Goal: Task Accomplishment & Management: Use online tool/utility

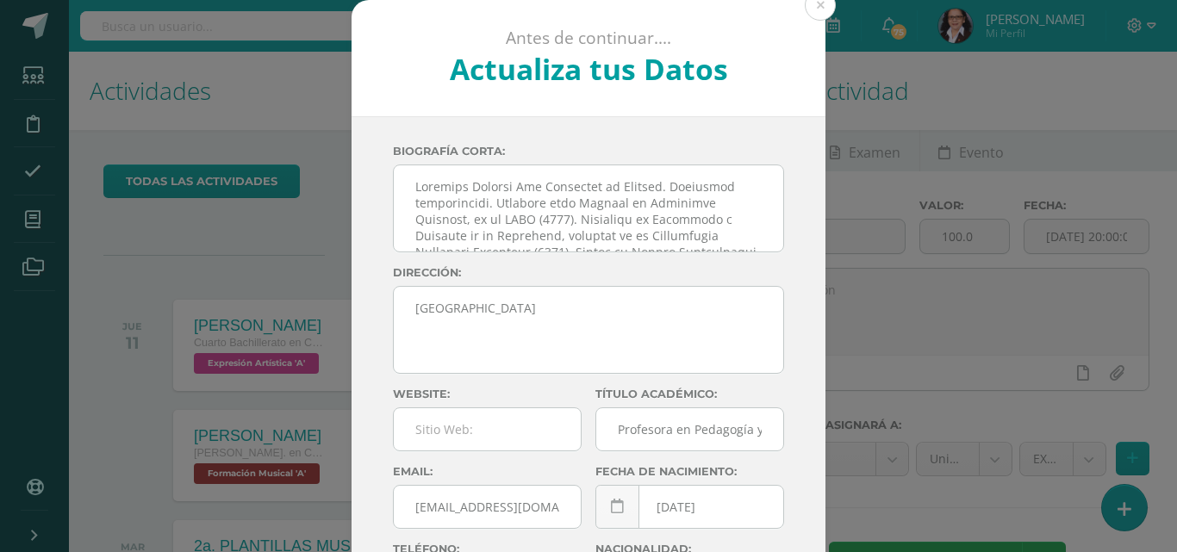
click at [34, 225] on div "Antes de continuar.... Actualiza tus Datos TIU ANNY mLUPxc1bMb58PSP3HSv1PBha9qZ…" at bounding box center [588, 325] width 1163 height 650
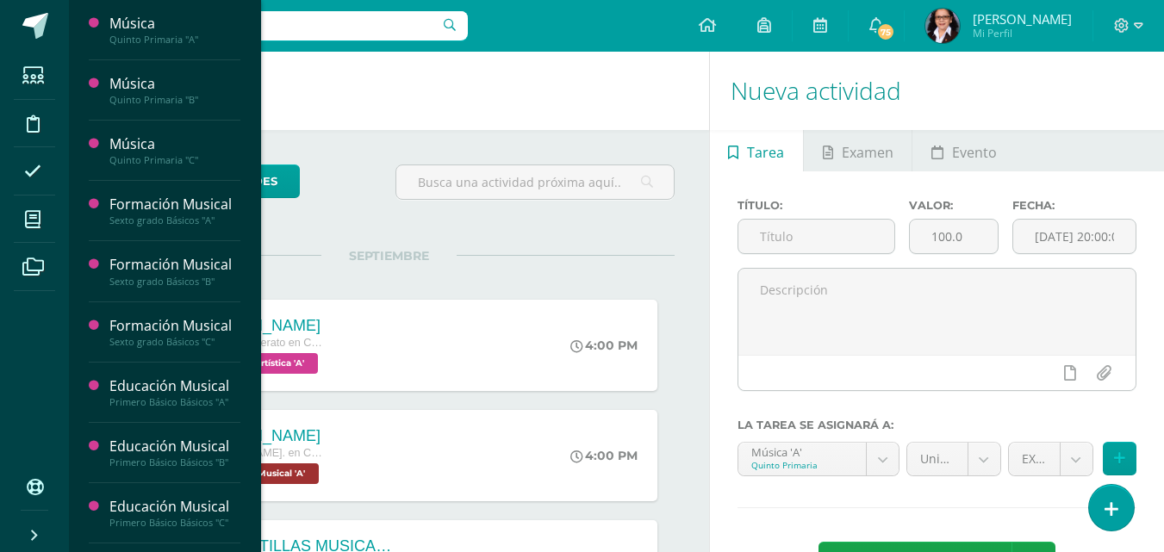
click at [34, 225] on icon at bounding box center [33, 219] width 16 height 17
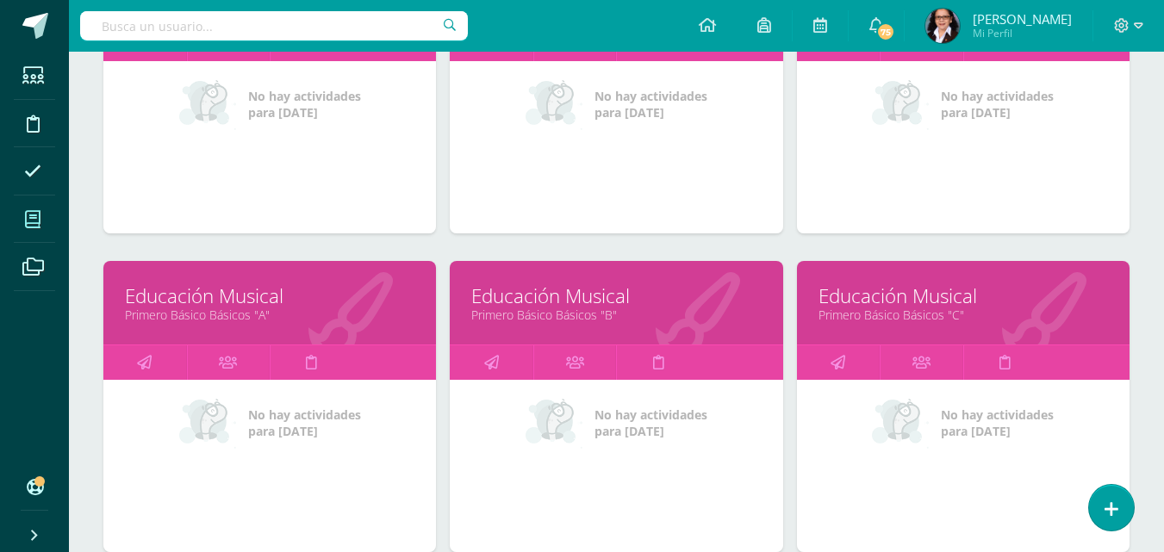
scroll to position [699, 0]
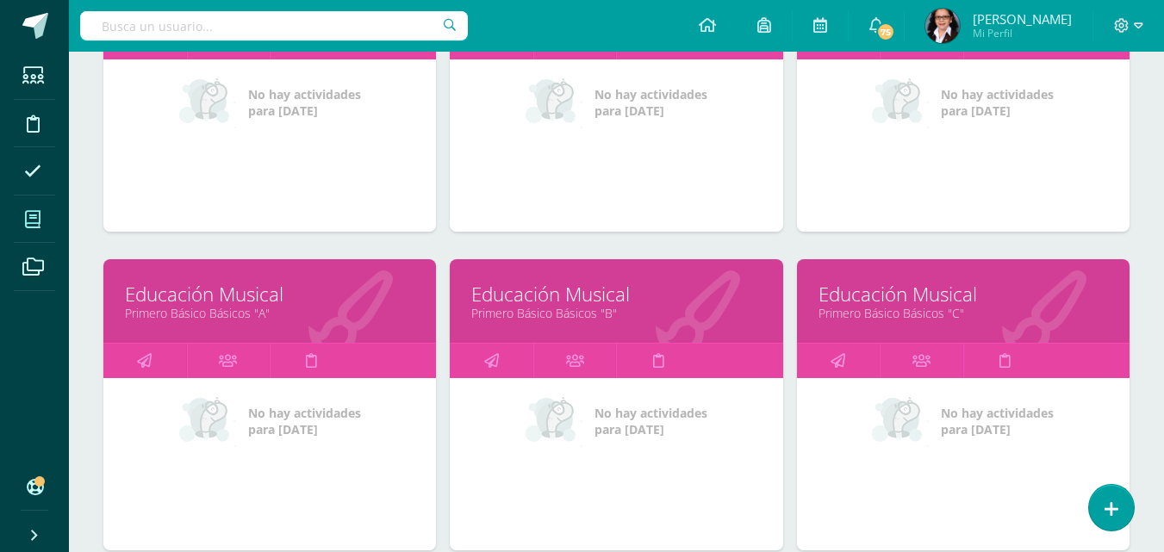
click at [888, 309] on link "Primero Básico Básicos "C"" at bounding box center [963, 313] width 289 height 16
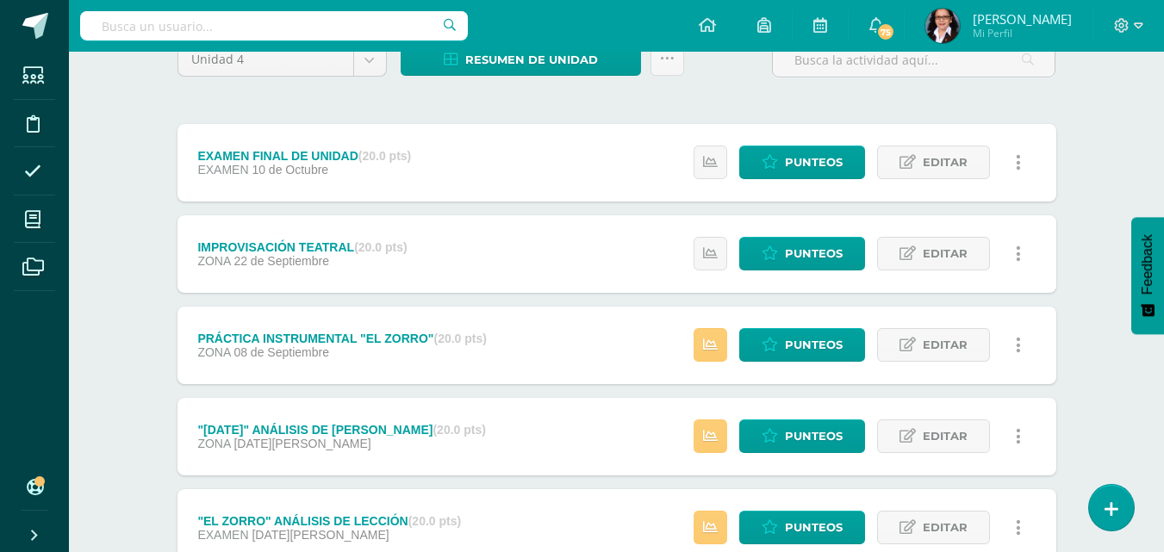
scroll to position [292, 0]
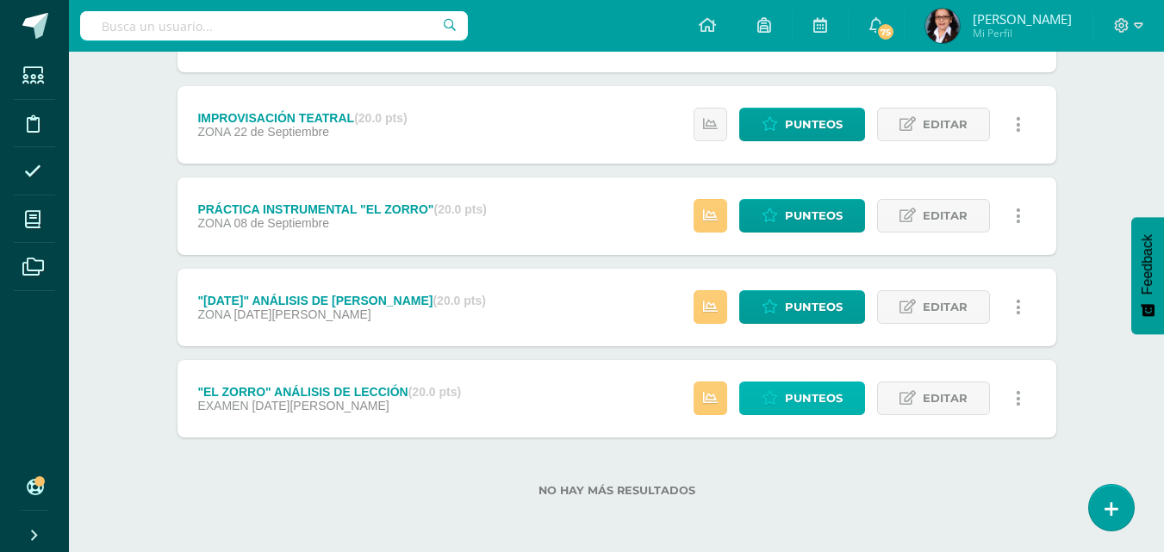
click at [815, 399] on span "Punteos" at bounding box center [814, 399] width 58 height 32
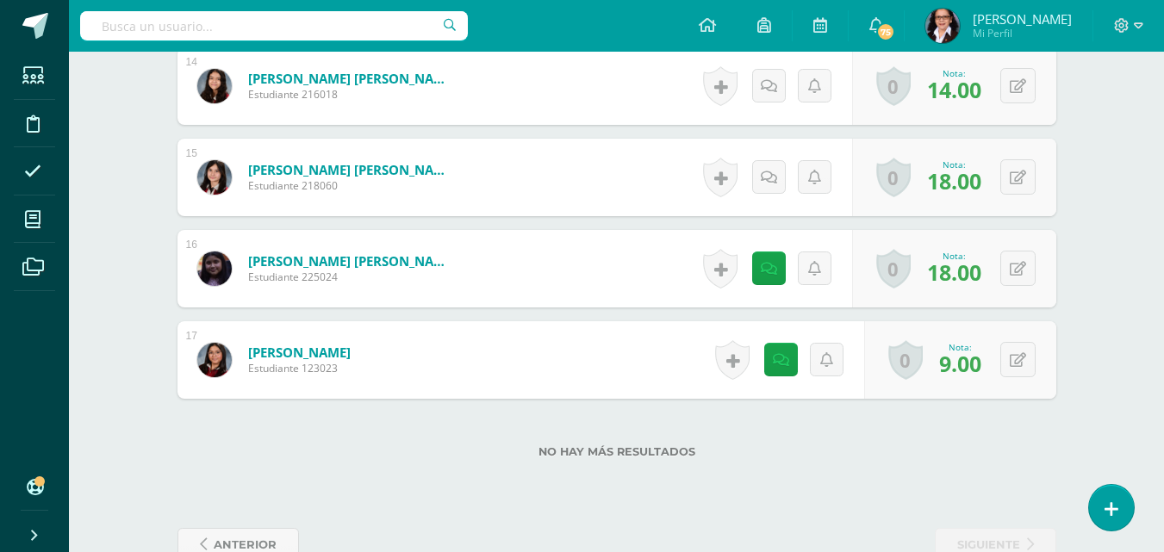
scroll to position [1783, 0]
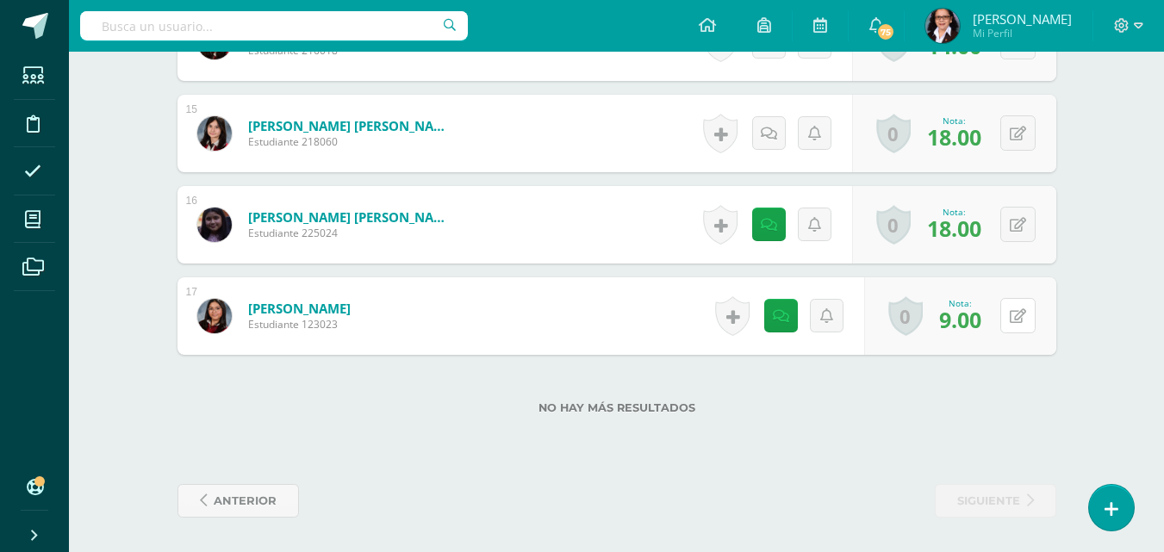
click at [1029, 320] on button at bounding box center [1017, 315] width 35 height 35
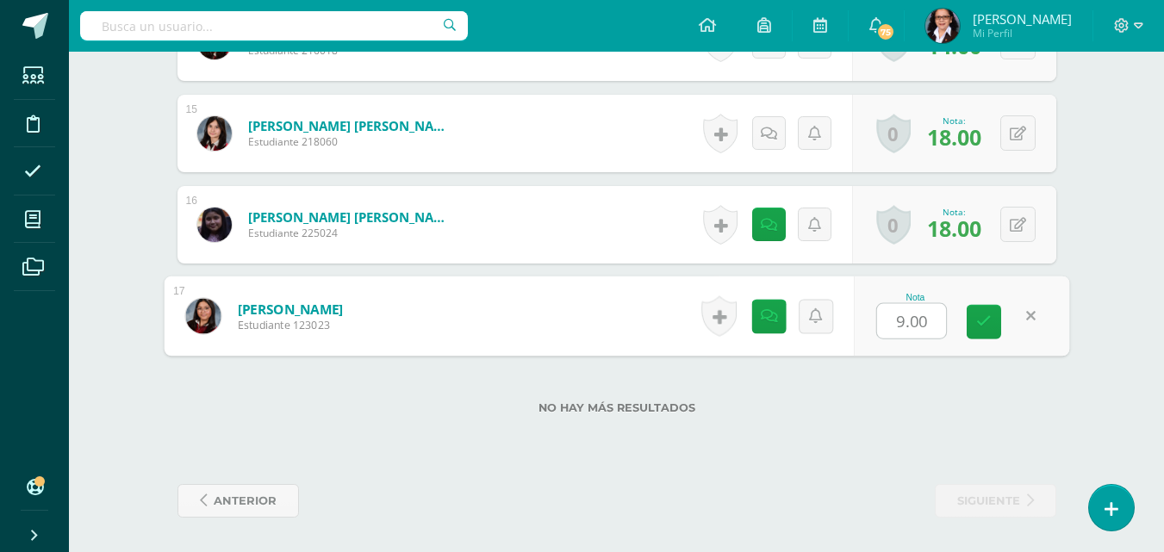
click at [924, 330] on input "9.00" at bounding box center [911, 321] width 69 height 34
click at [991, 326] on link at bounding box center [984, 322] width 34 height 34
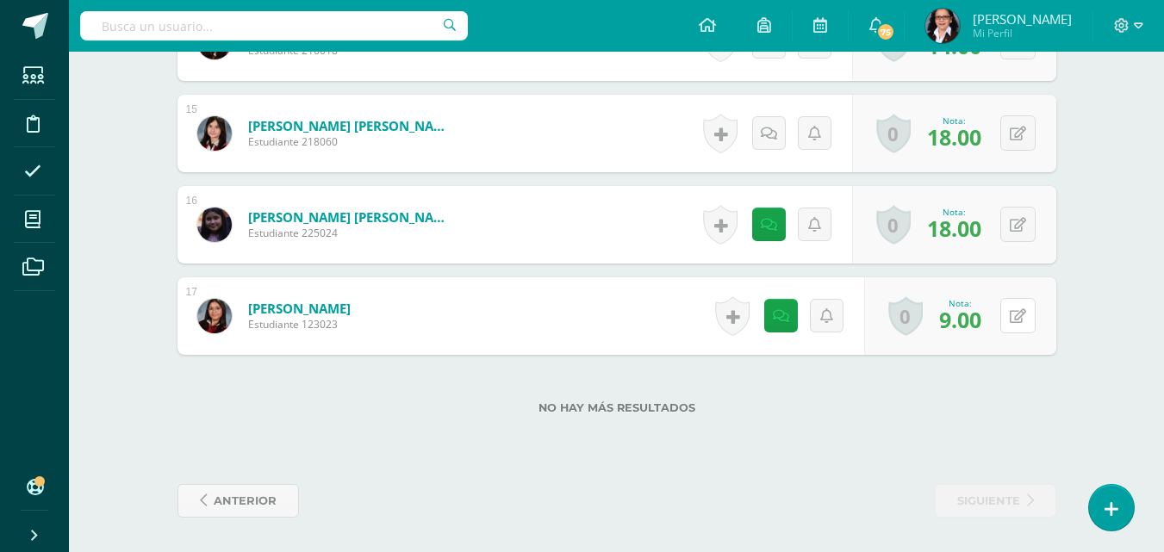
click at [1018, 319] on icon at bounding box center [1018, 316] width 16 height 15
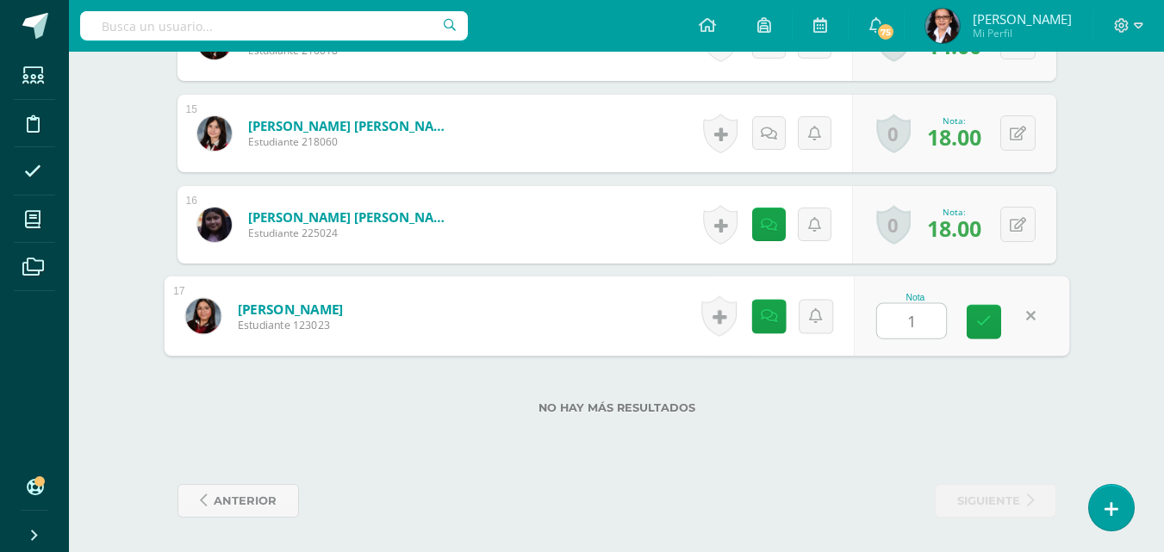
type input "18"
click at [980, 324] on icon at bounding box center [984, 321] width 16 height 15
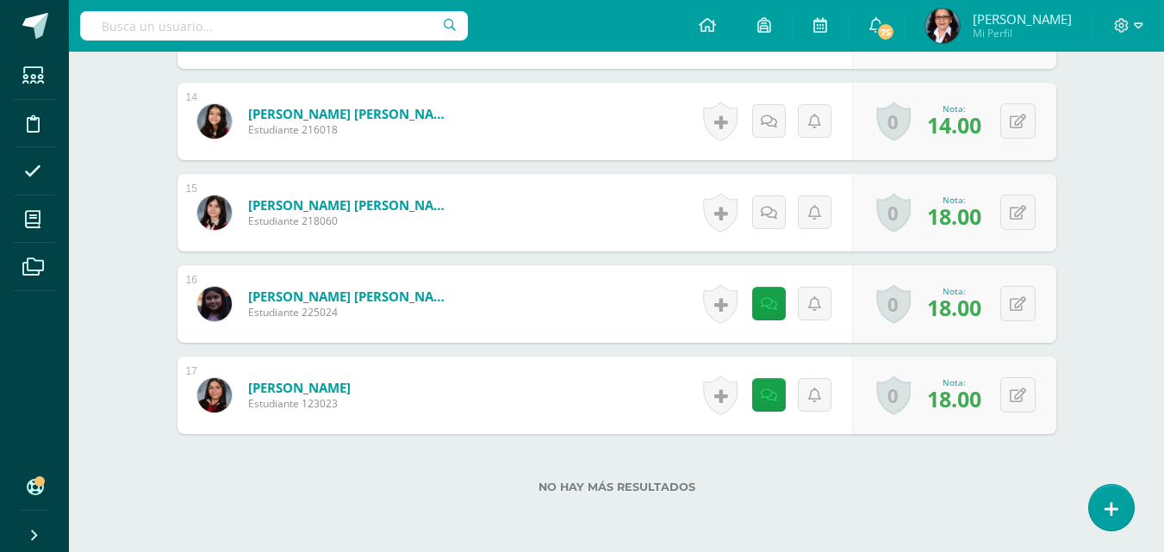
scroll to position [1779, 0]
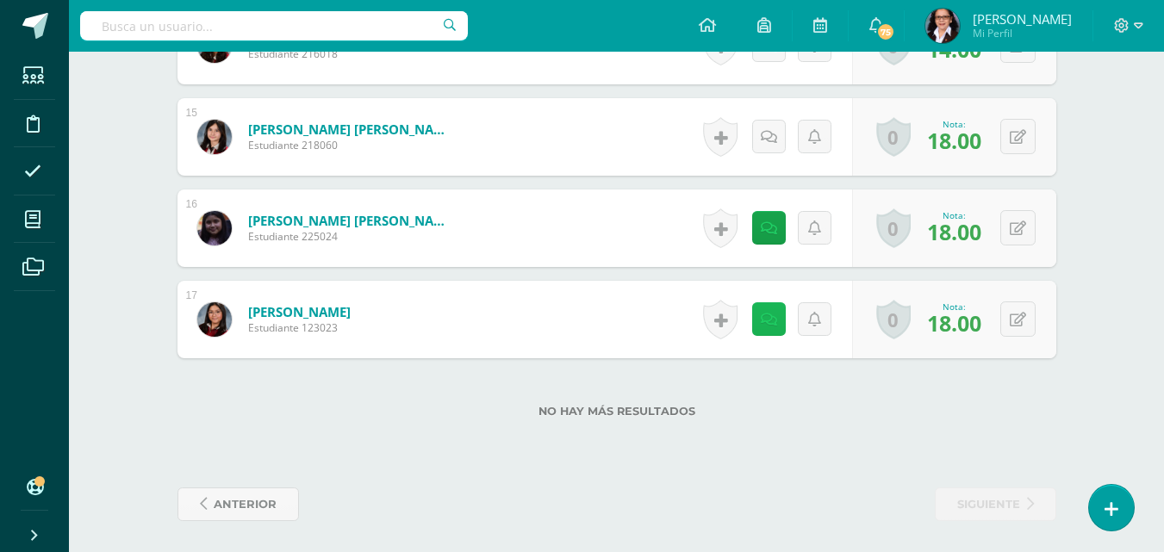
click at [770, 318] on icon at bounding box center [769, 320] width 16 height 15
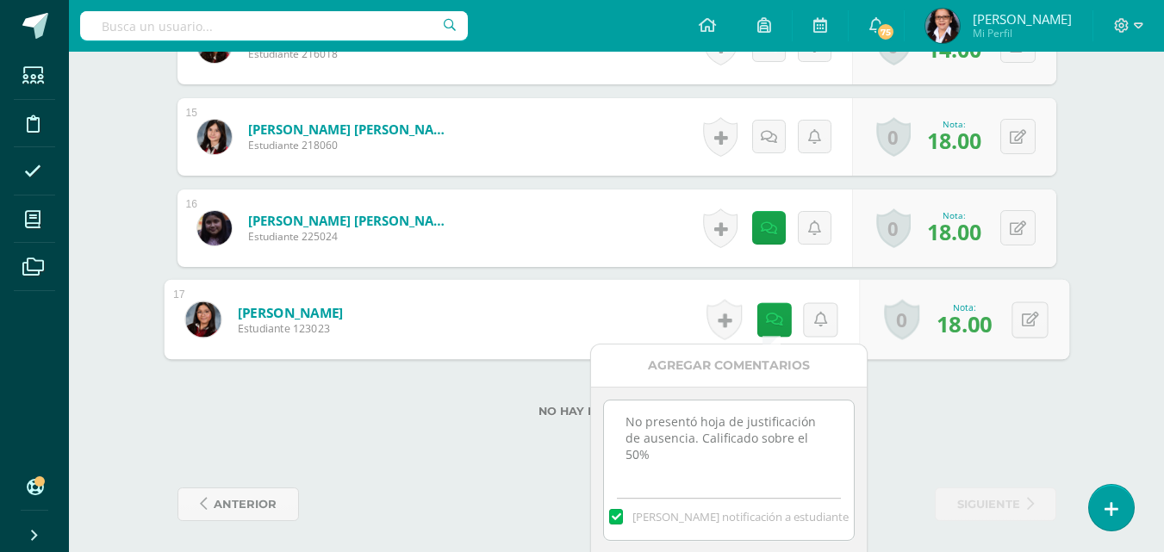
click at [821, 433] on textarea "No presentó hoja de justificación de ausencia. Calificado sobre el 50%" at bounding box center [728, 444] width 249 height 86
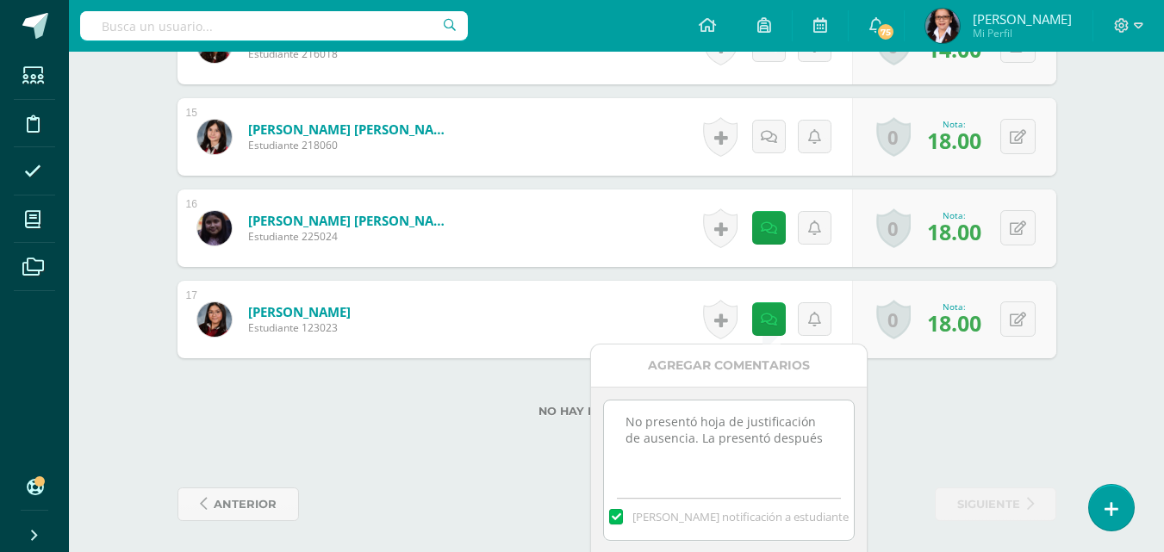
type textarea "No presentó hoja de justificación de ausencia. La presentó después."
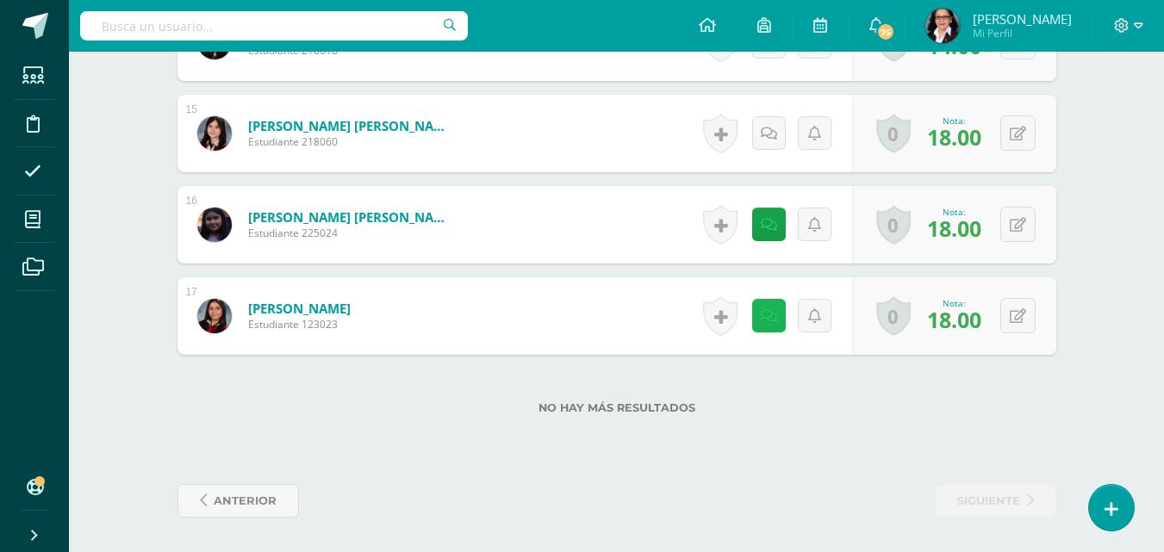
click at [770, 319] on icon at bounding box center [769, 316] width 16 height 15
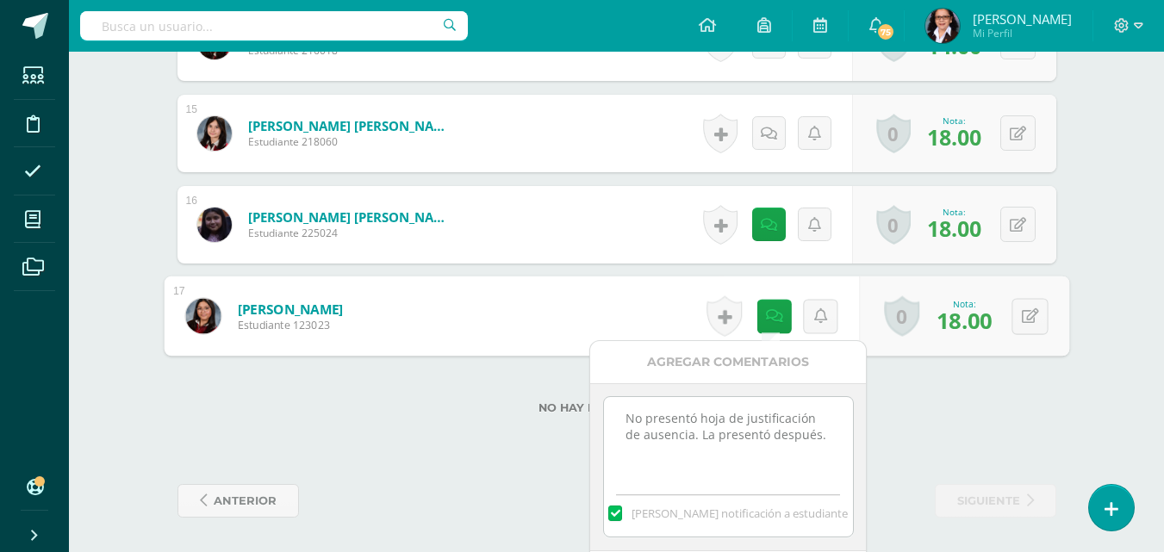
click at [849, 520] on label "[PERSON_NAME] notificación a estudiante" at bounding box center [728, 514] width 249 height 16
click at [0, 0] on input "[PERSON_NAME] notificación a estudiante" at bounding box center [0, 0] width 0 height 0
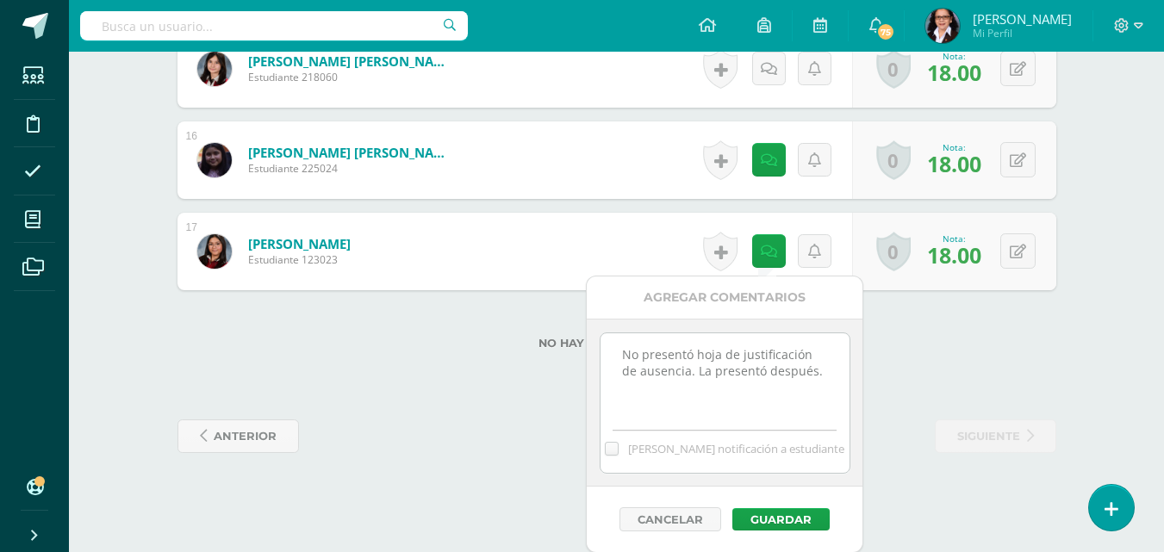
scroll to position [1848, 0]
click at [789, 521] on button "Guardar" at bounding box center [780, 518] width 97 height 22
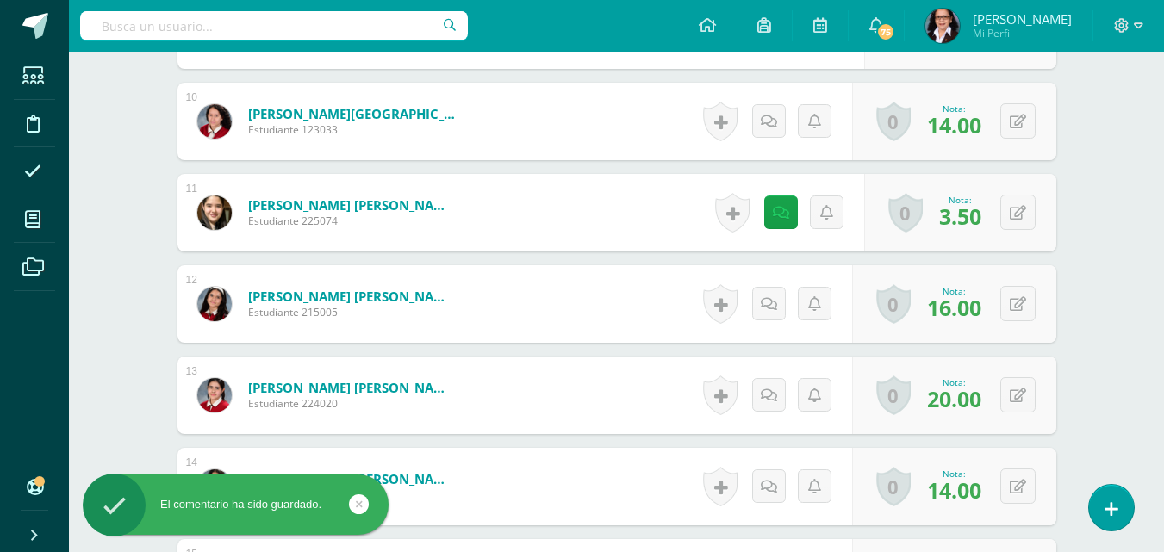
scroll to position [1330, 0]
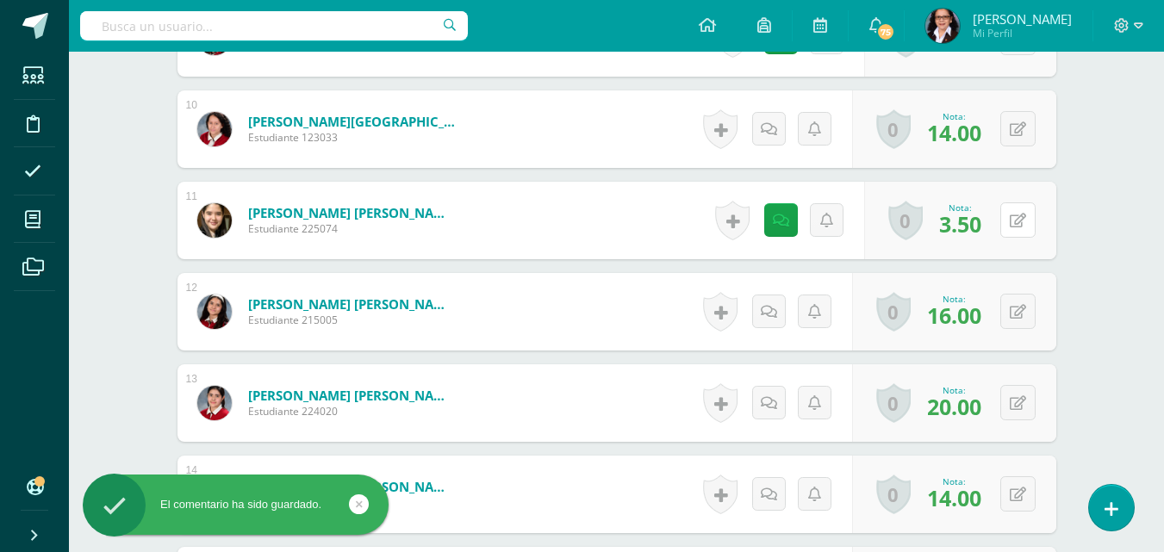
click at [1014, 222] on icon at bounding box center [1018, 221] width 16 height 15
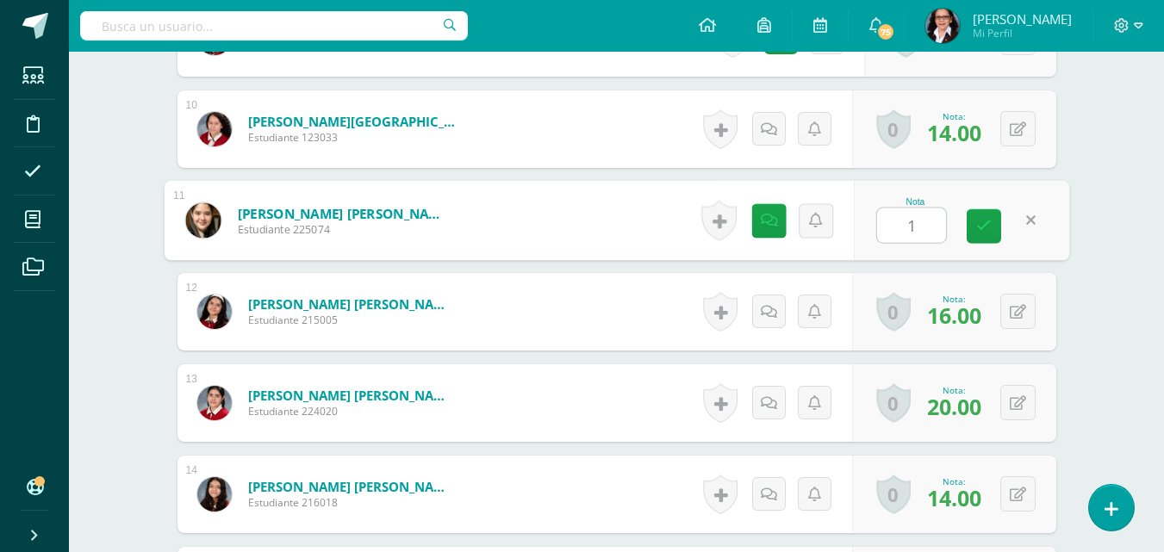
type input "14"
click at [987, 221] on icon at bounding box center [984, 226] width 16 height 15
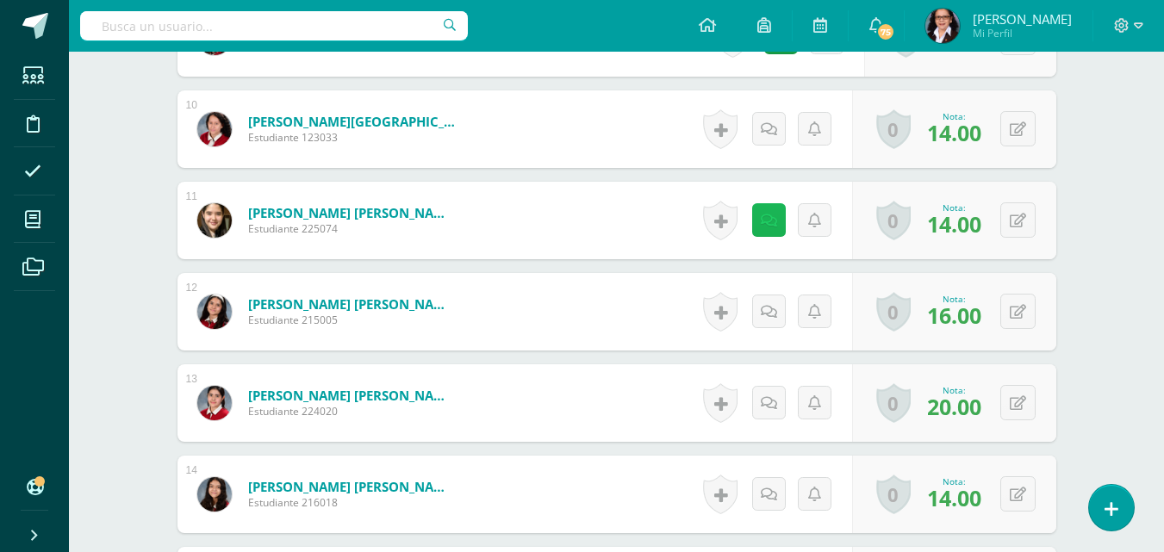
click at [769, 225] on icon at bounding box center [769, 221] width 16 height 15
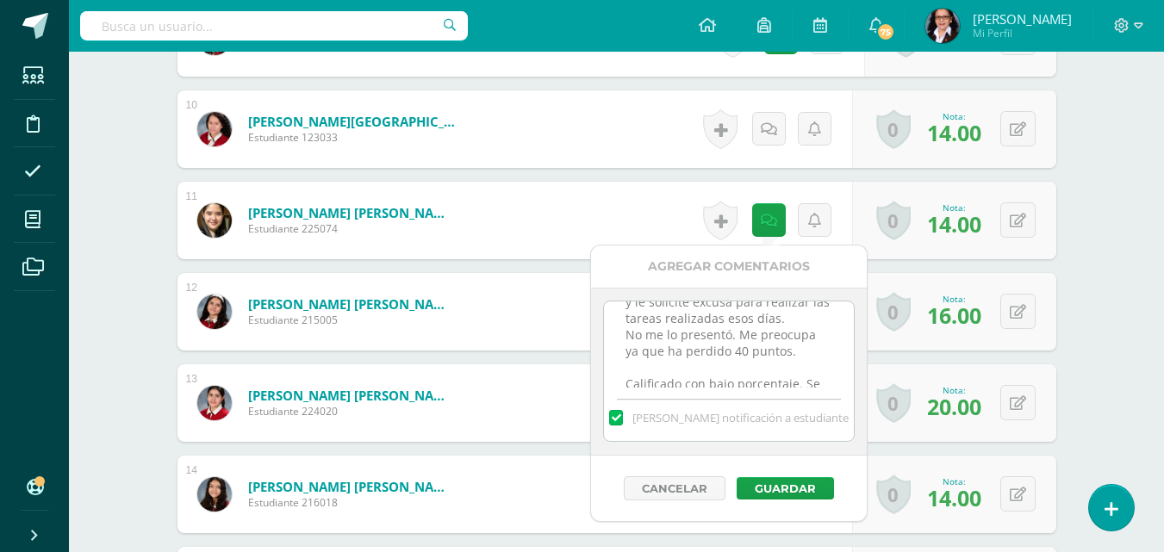
scroll to position [103, 0]
click at [827, 369] on textarea "No se ha presentado a clase el 14, 21 y 28 de agosto. El lunes 1 de septiembre …" at bounding box center [728, 345] width 249 height 86
type textarea "No se ha presentado a clase el 14, 21 y 28 de agosto. El lunes 1 de septiembre …"
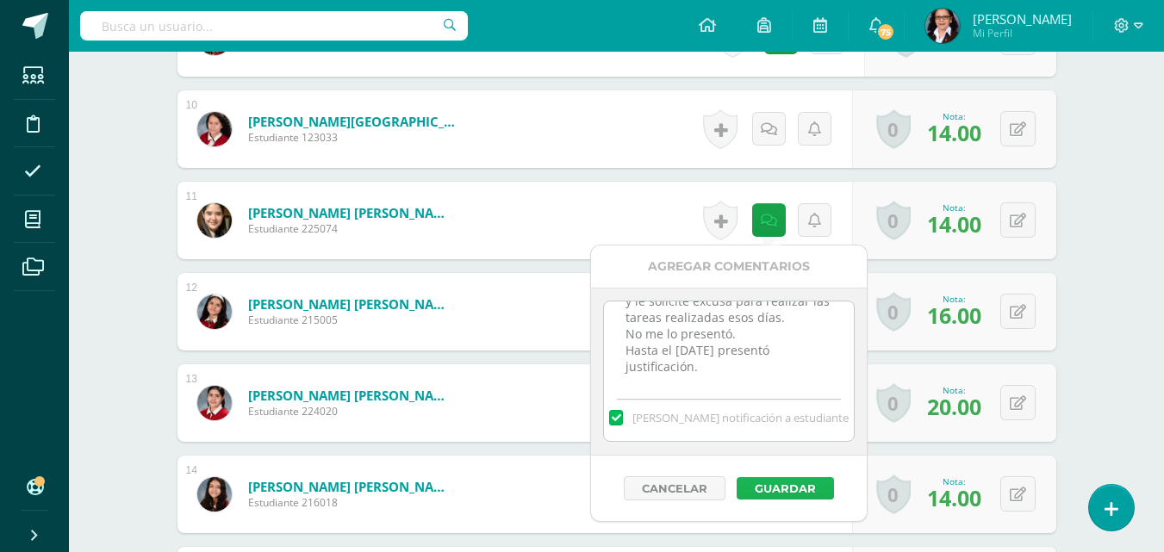
click at [801, 477] on button "Guardar" at bounding box center [785, 488] width 97 height 22
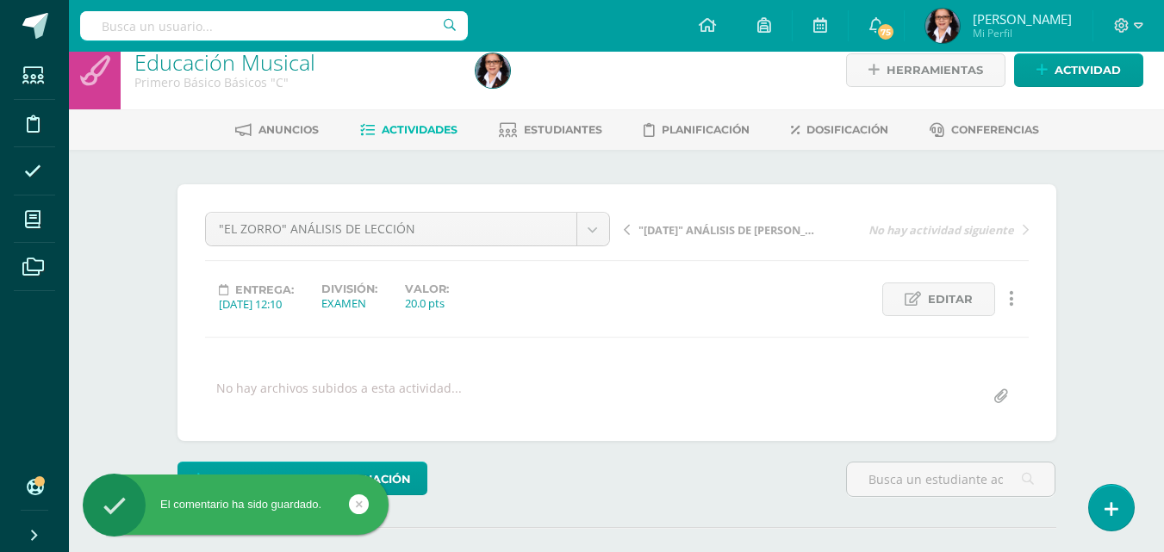
scroll to position [0, 0]
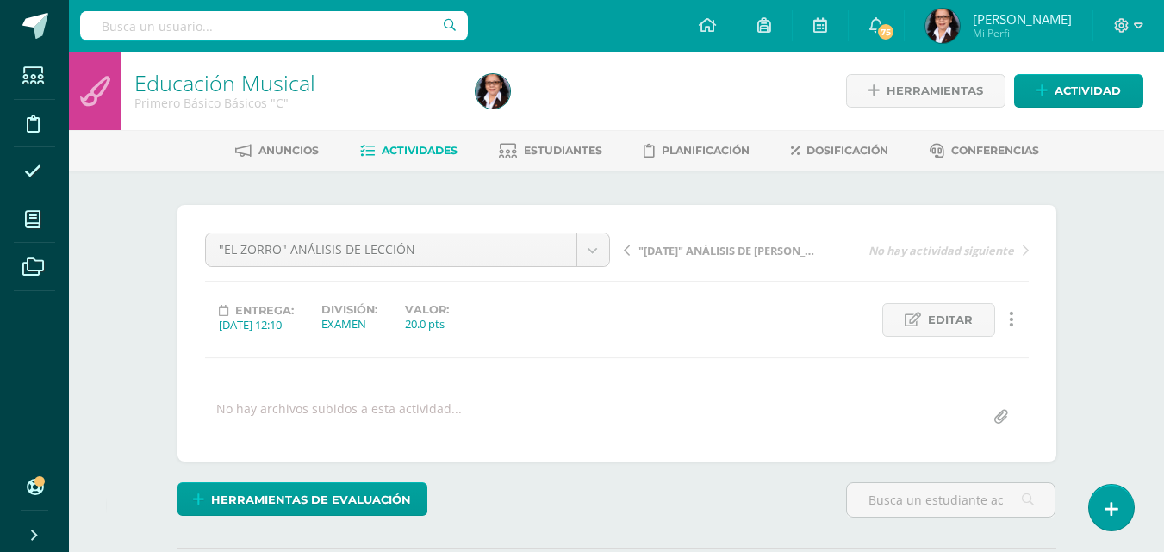
click at [727, 255] on span ""[DATE]" ANÁLISIS DE [PERSON_NAME]" at bounding box center [729, 251] width 183 height 16
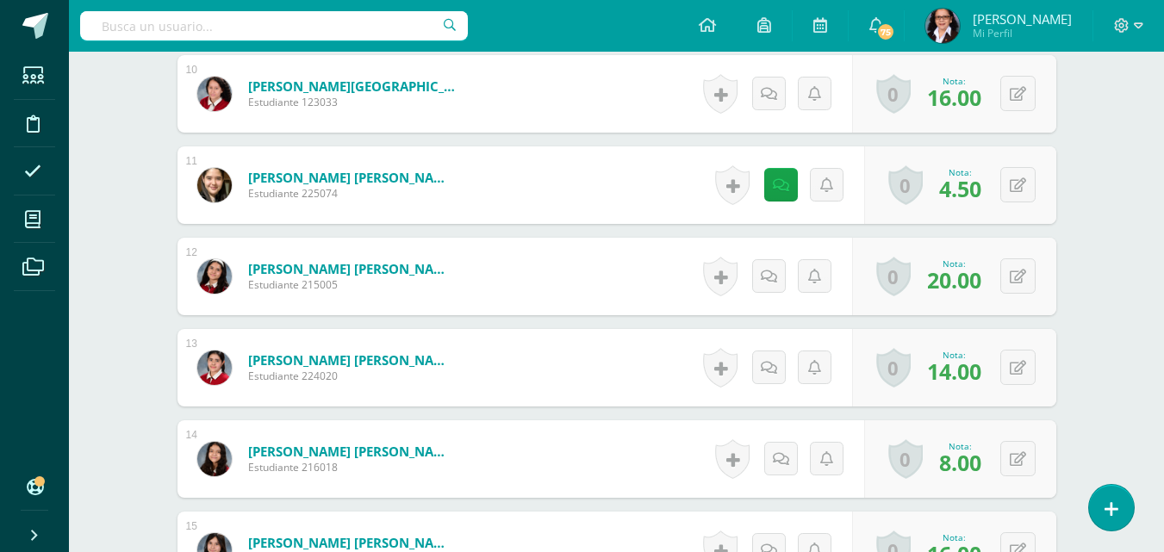
scroll to position [1389, 0]
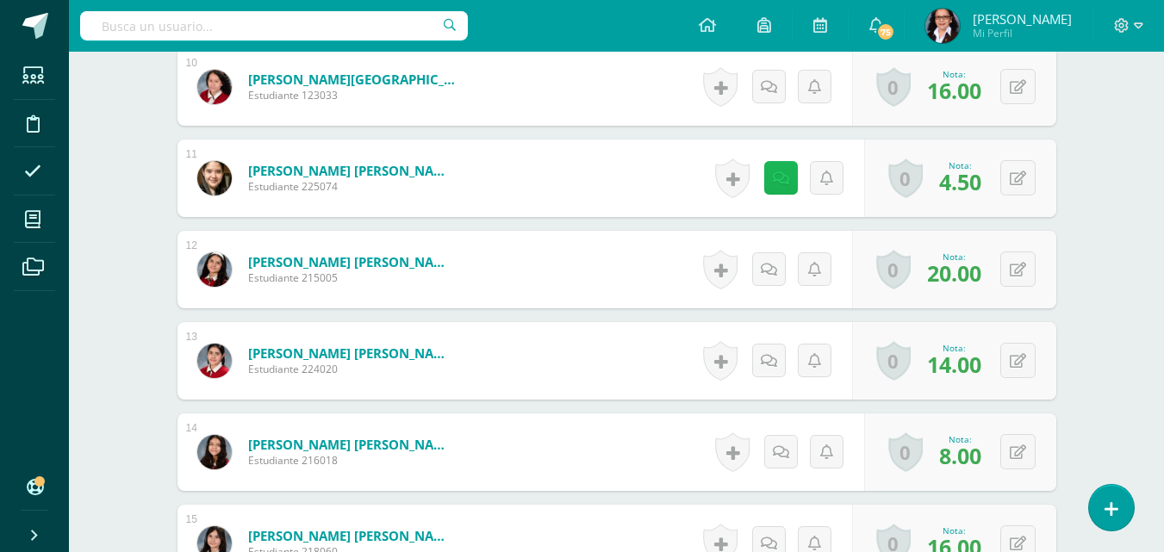
click at [779, 190] on link at bounding box center [781, 178] width 34 height 34
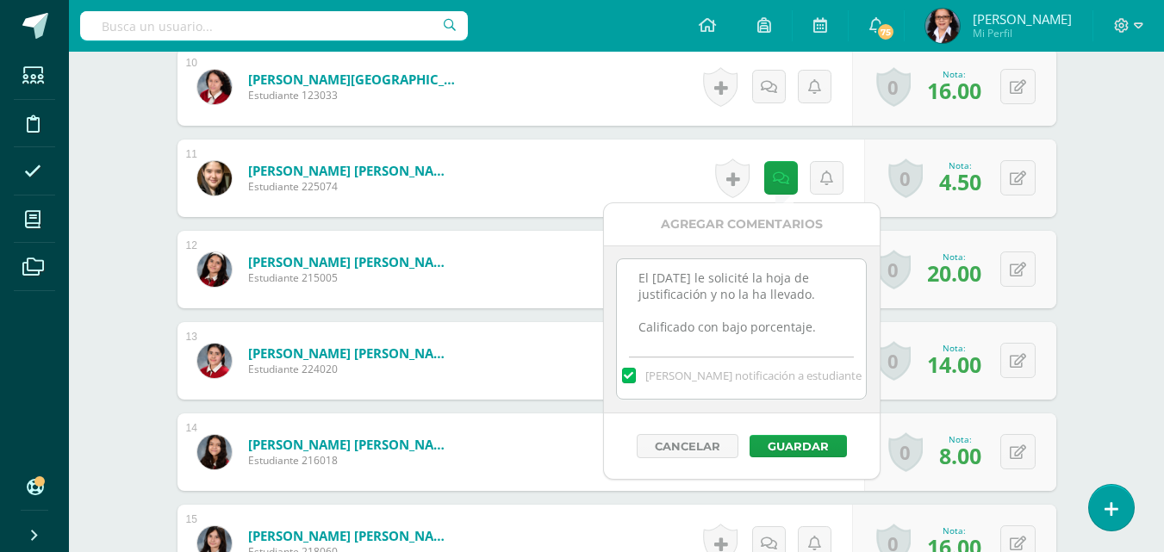
scroll to position [120, 0]
click at [819, 323] on textarea "No se ha presentado a clases el 14 de agosto, clase virtual. El 21 y 28 de agos…" at bounding box center [741, 302] width 249 height 86
type textarea "No se ha presentado a clases el 14 de agosto, clase virtual. El 21 y 28 de agos…"
click at [806, 450] on button "Guardar" at bounding box center [798, 446] width 97 height 22
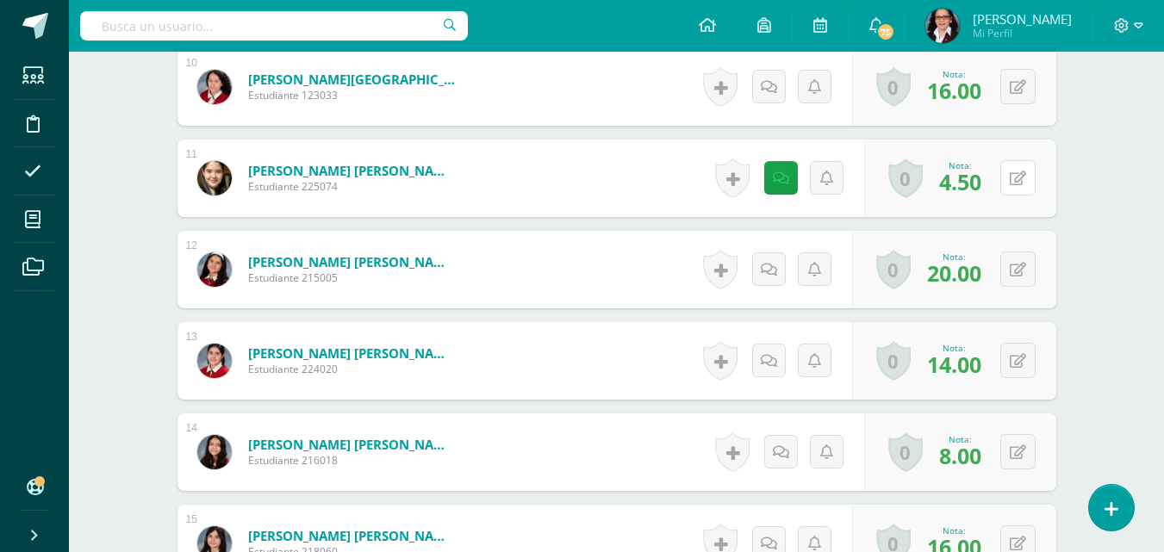
click at [1011, 174] on icon at bounding box center [1018, 178] width 16 height 15
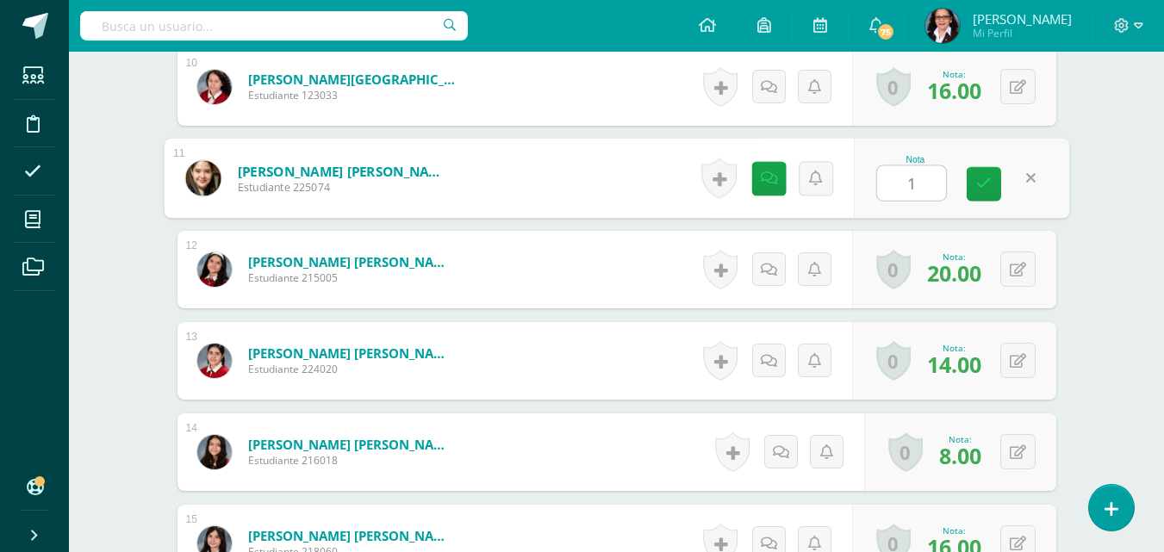
type input "18"
click at [992, 187] on link at bounding box center [984, 184] width 34 height 34
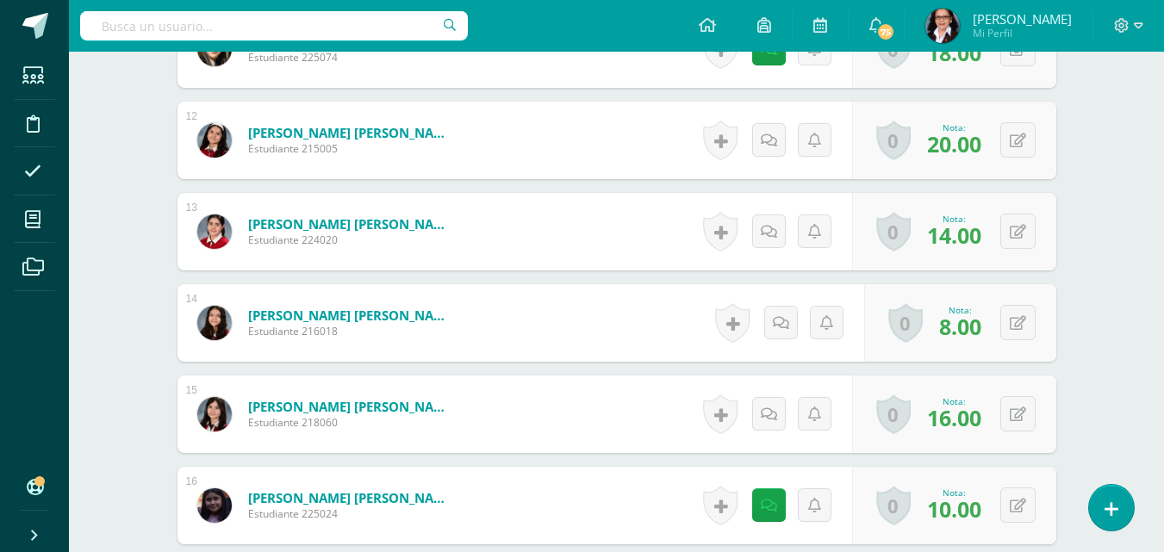
scroll to position [1799, 0]
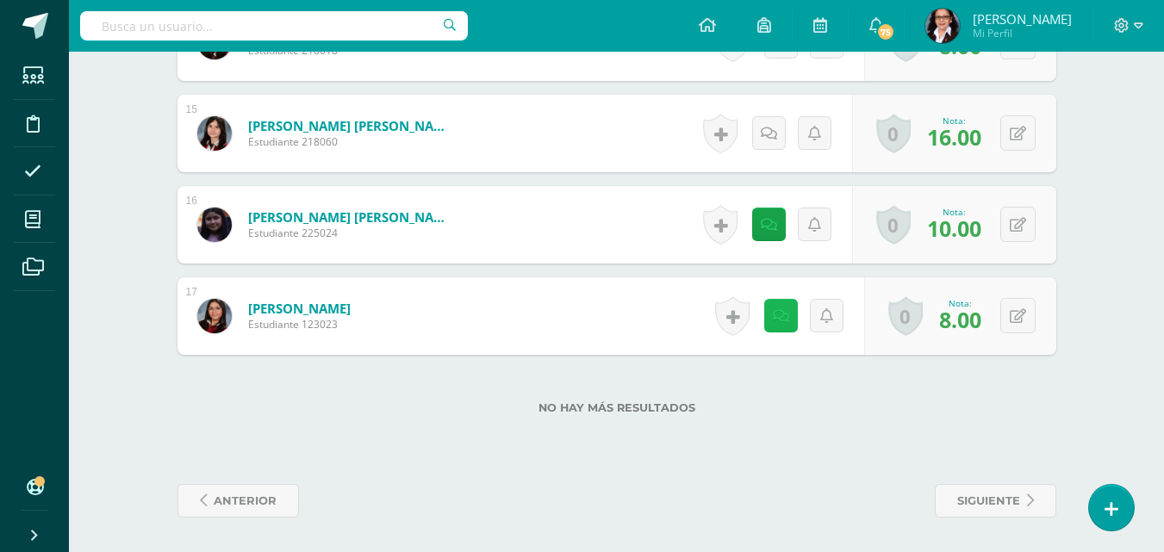
click at [787, 314] on icon at bounding box center [781, 316] width 16 height 15
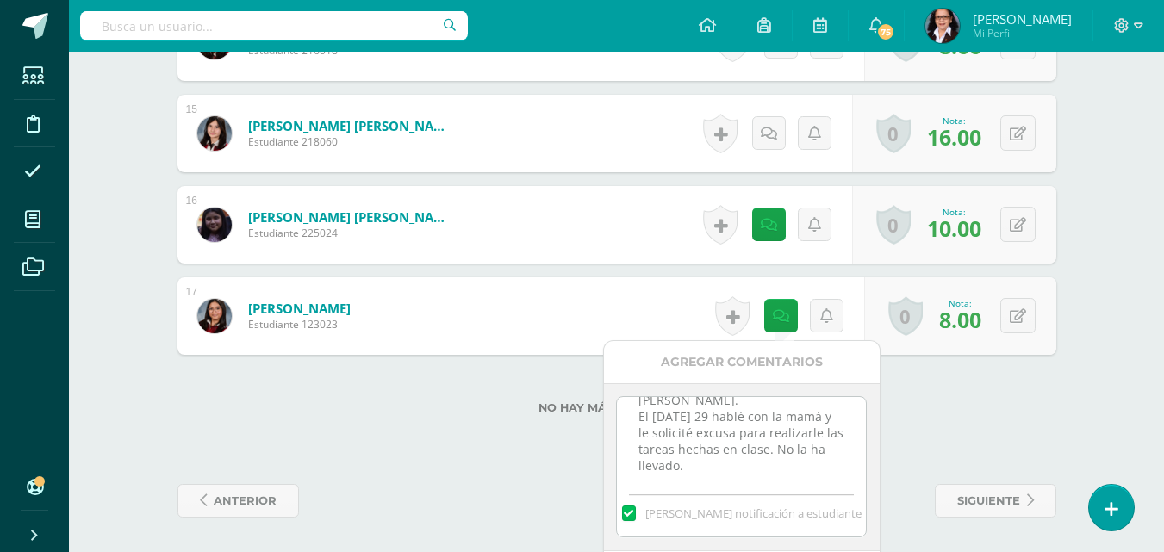
scroll to position [38, 0]
click at [729, 468] on textarea "No se presentó a clase el 28 de agosto. El viernes 29 hablé con la mamá y le so…" at bounding box center [741, 440] width 249 height 86
type textarea "No se presentó a clase el 28 de agosto. El viernes 29 hablé con la mamá y le so…"
click at [862, 519] on label "[PERSON_NAME] notificación a estudiante" at bounding box center [741, 514] width 249 height 16
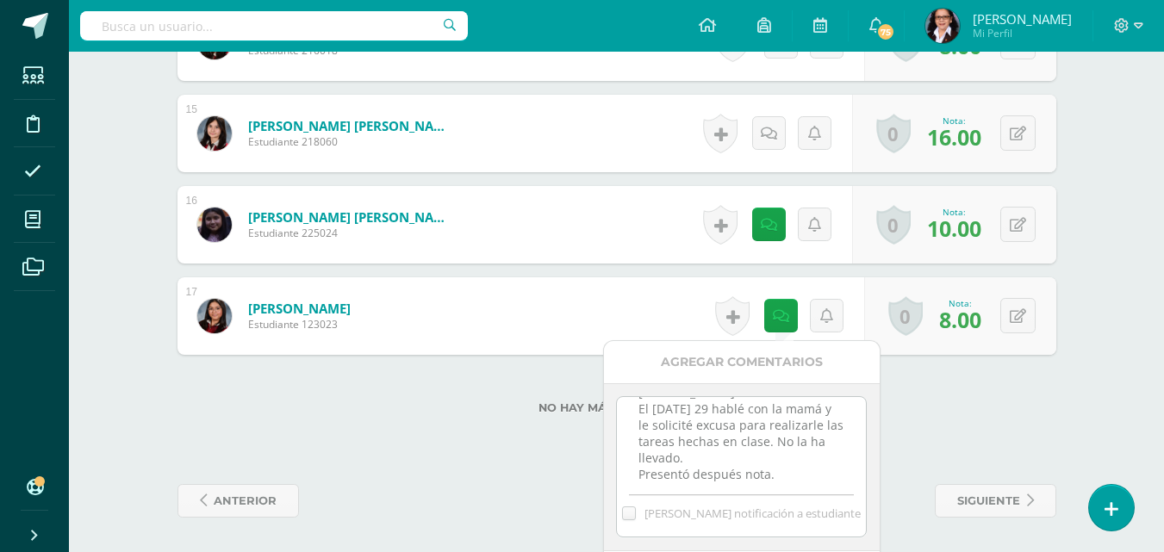
click at [0, 0] on input "[PERSON_NAME] notificación a estudiante" at bounding box center [0, 0] width 0 height 0
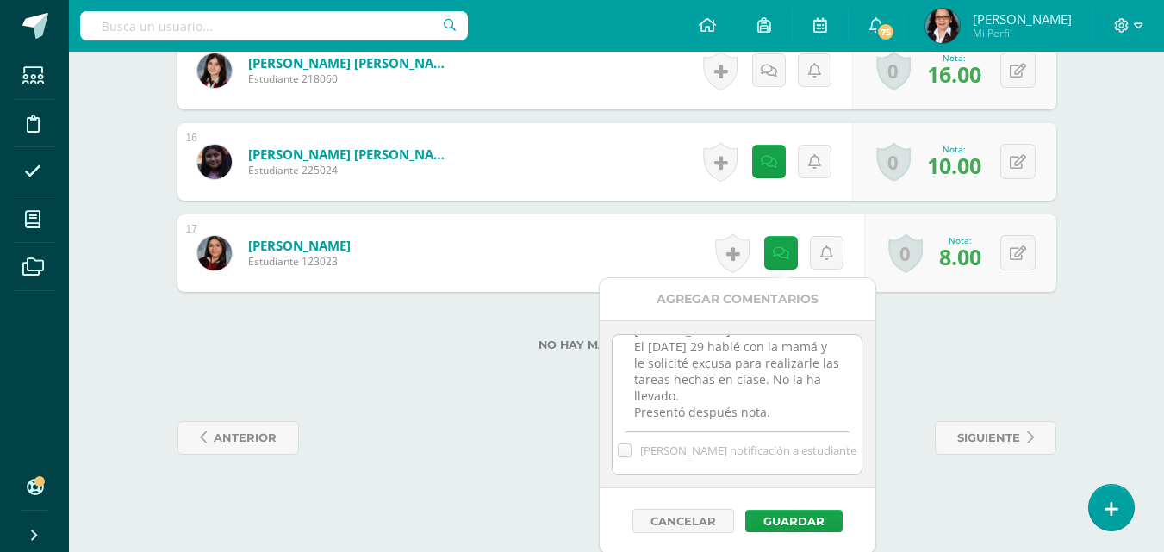
scroll to position [1864, 0]
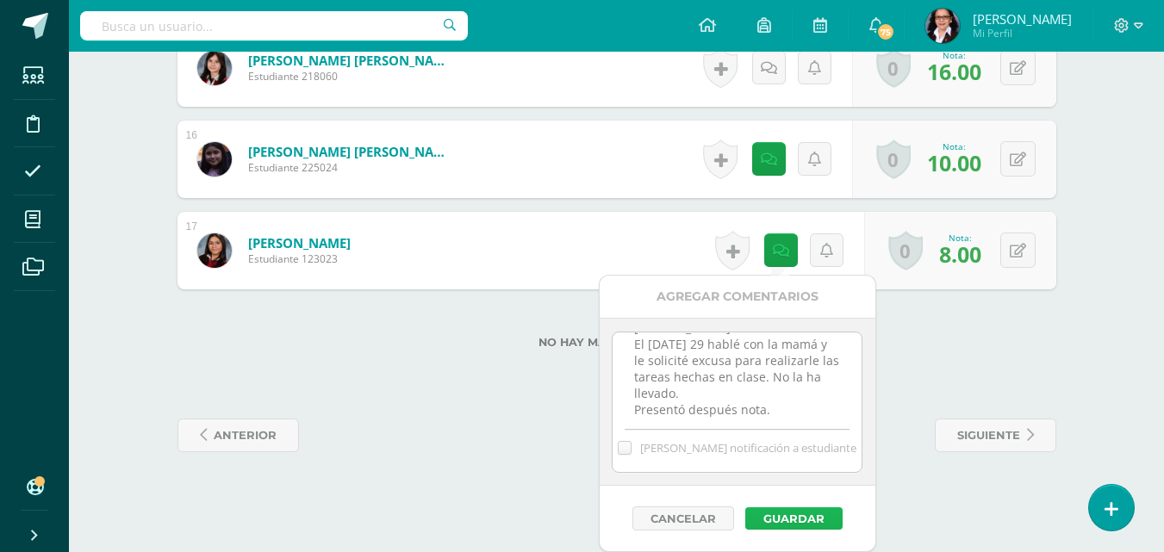
click at [788, 520] on button "Guardar" at bounding box center [793, 518] width 97 height 22
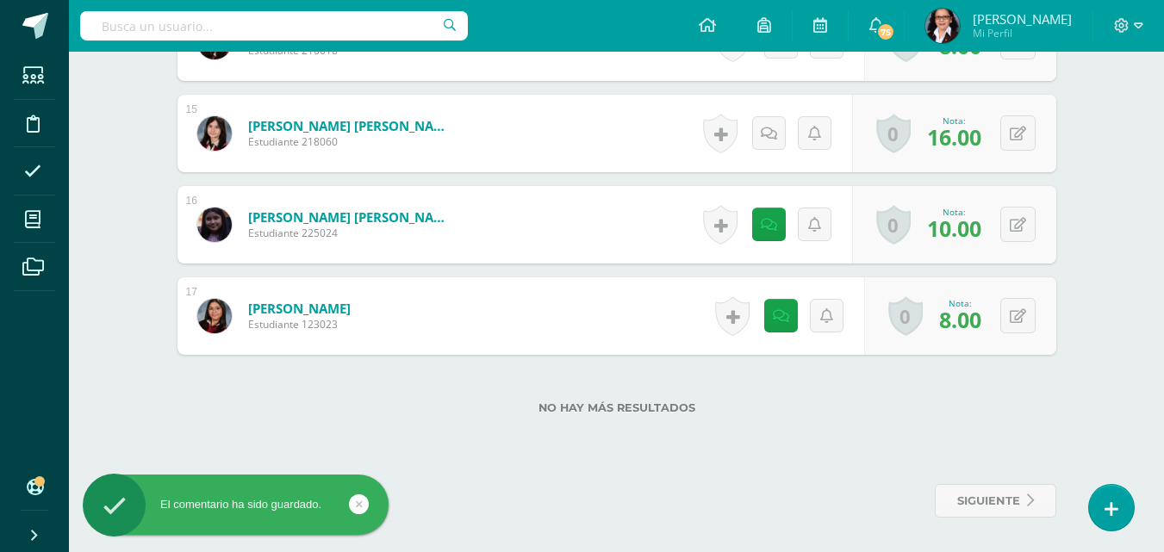
scroll to position [1799, 0]
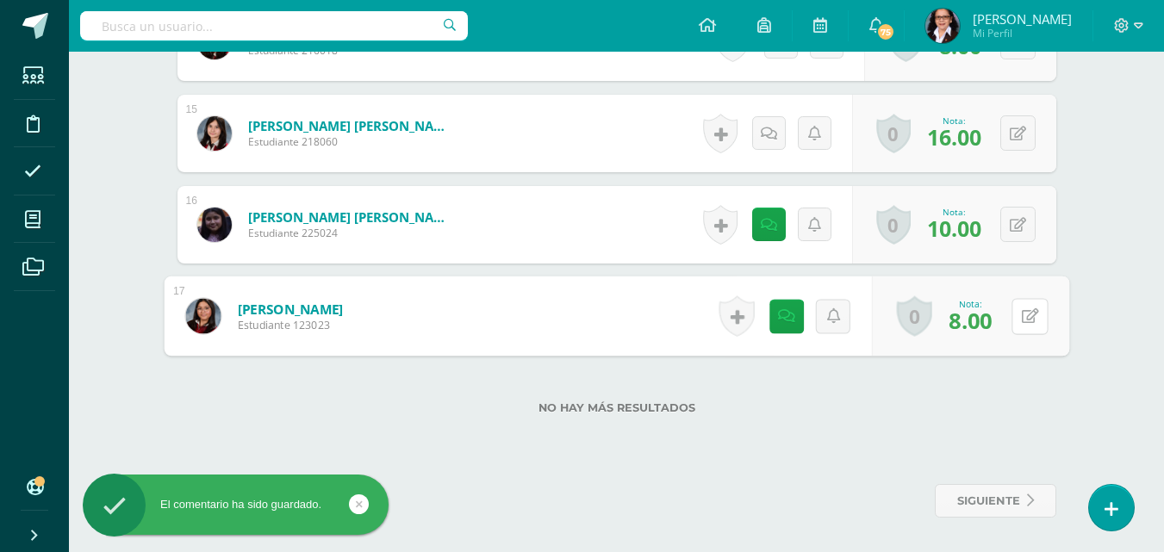
click at [1013, 316] on button at bounding box center [1030, 316] width 36 height 36
type input "16"
click at [993, 333] on link at bounding box center [984, 322] width 34 height 34
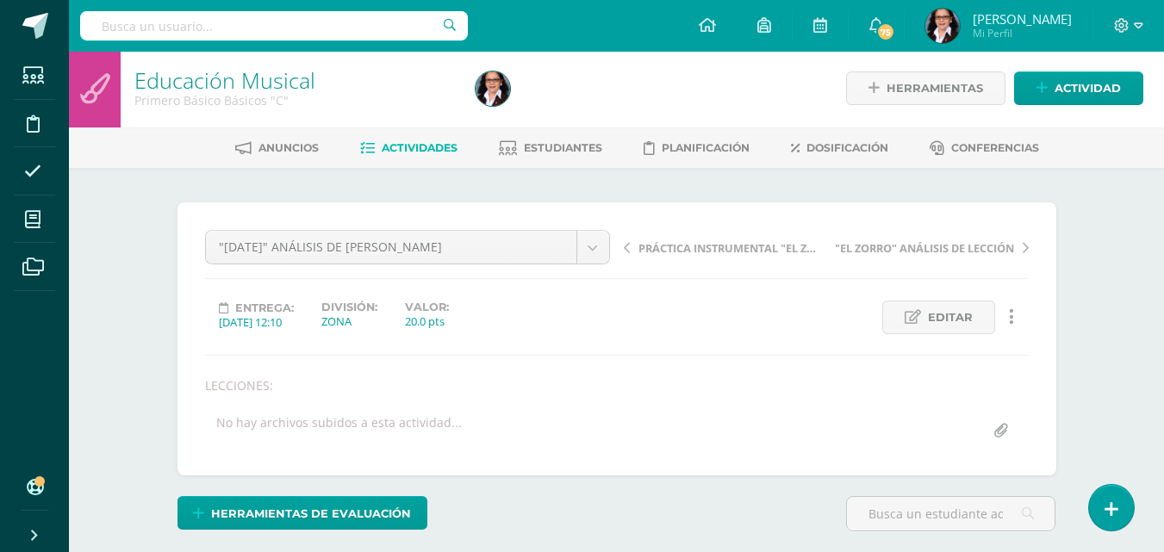
scroll to position [0, 0]
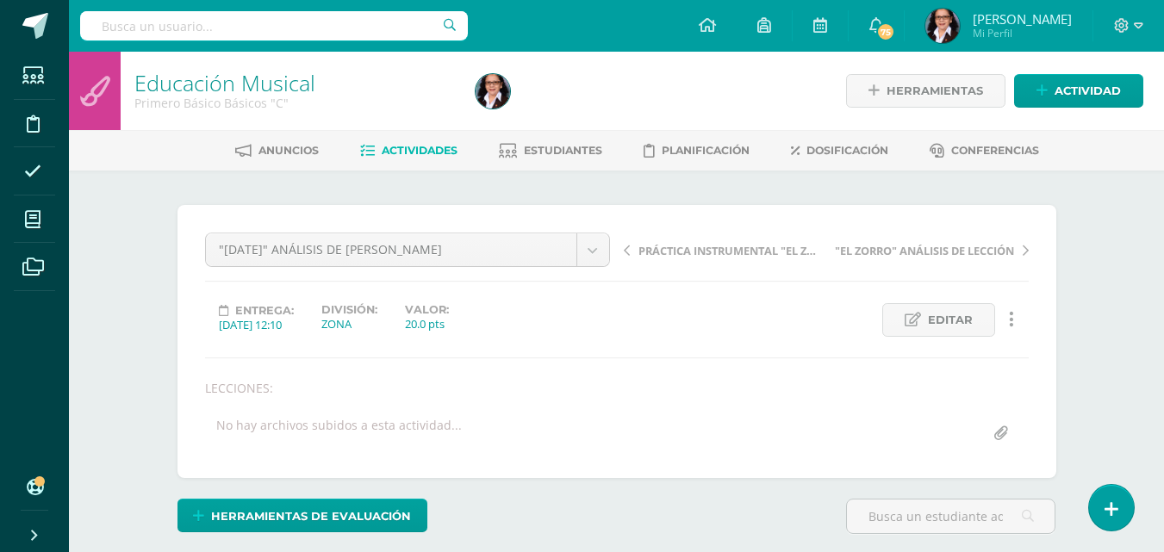
click at [727, 253] on span "PRÁCTICA INSTRUMENTAL "EL ZORRO"" at bounding box center [729, 251] width 183 height 16
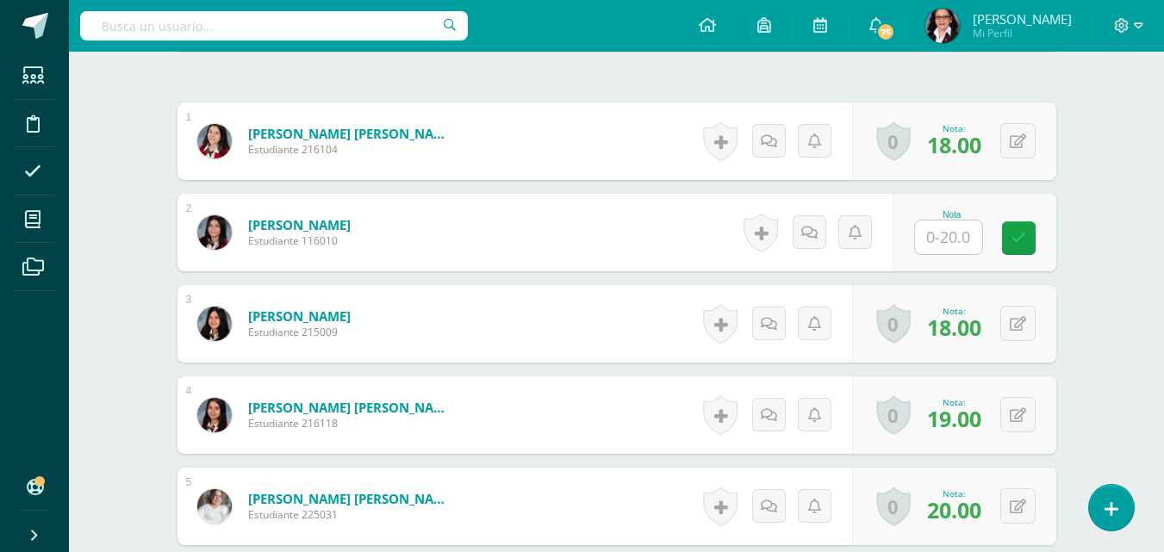
scroll to position [497, 0]
click at [966, 240] on input "text" at bounding box center [948, 237] width 67 height 34
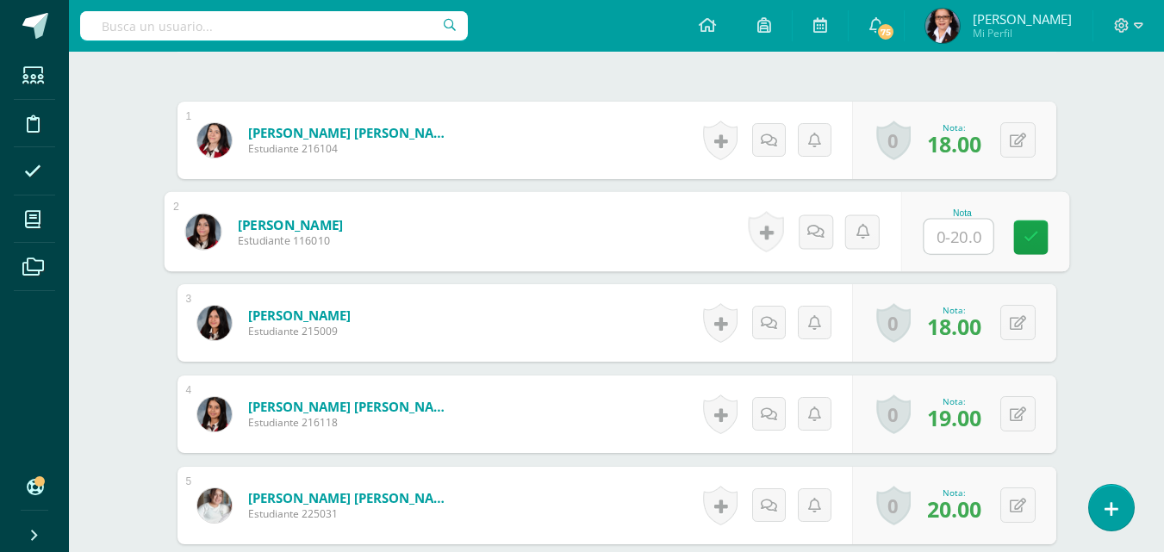
scroll to position [498, 0]
type input "17.7"
click at [1032, 239] on icon at bounding box center [1031, 236] width 16 height 15
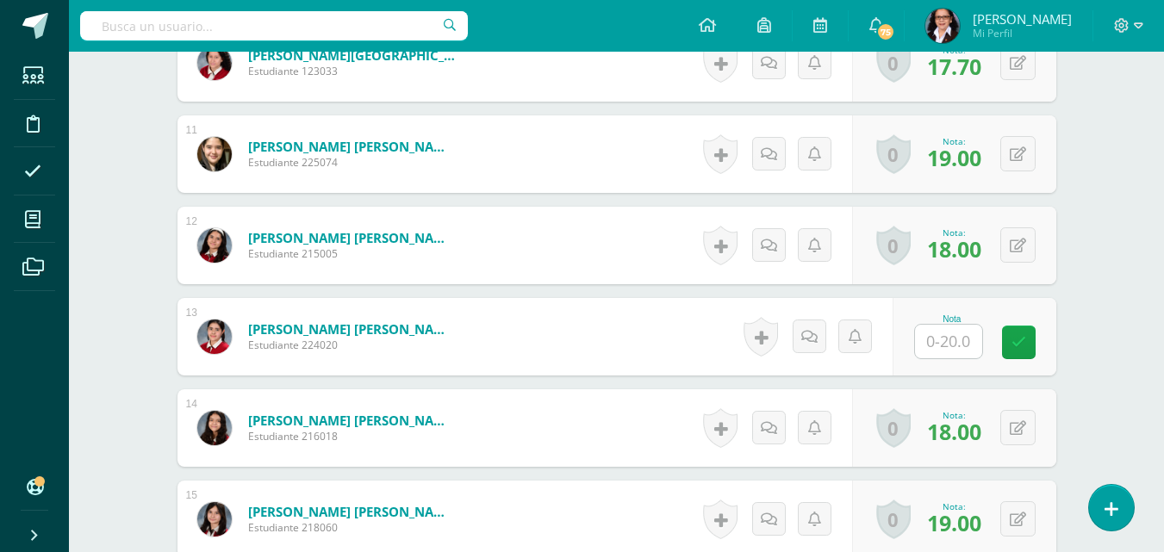
scroll to position [1397, 0]
click at [958, 345] on input "text" at bounding box center [948, 341] width 67 height 34
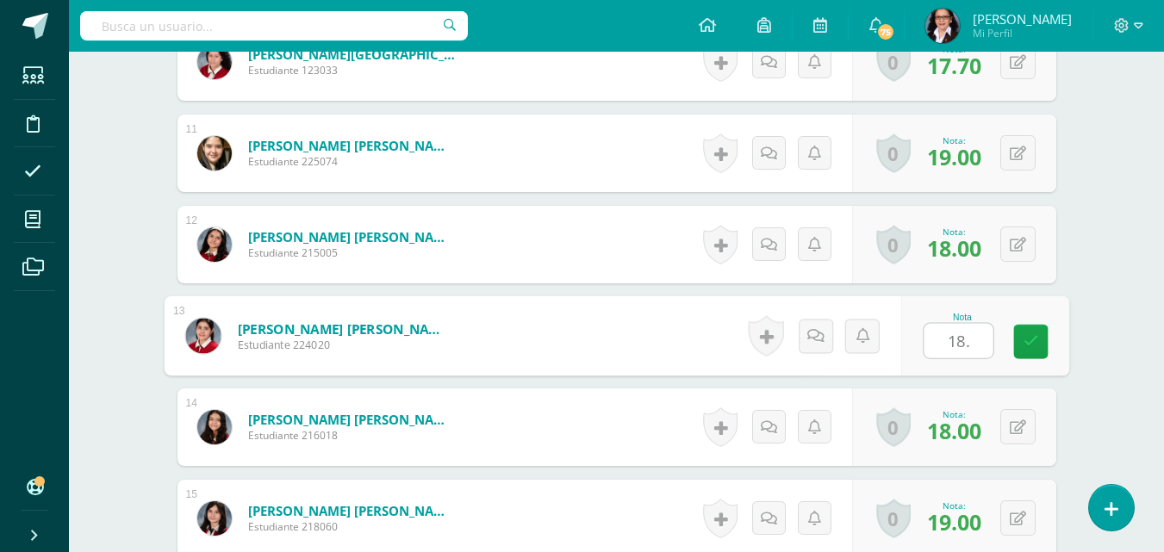
type input "18.9"
